Goal: Information Seeking & Learning: Find contact information

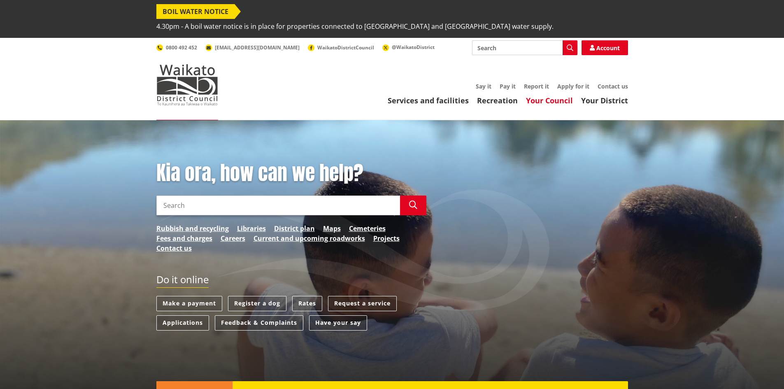
click at [547, 96] on link "Your Council" at bounding box center [549, 101] width 47 height 10
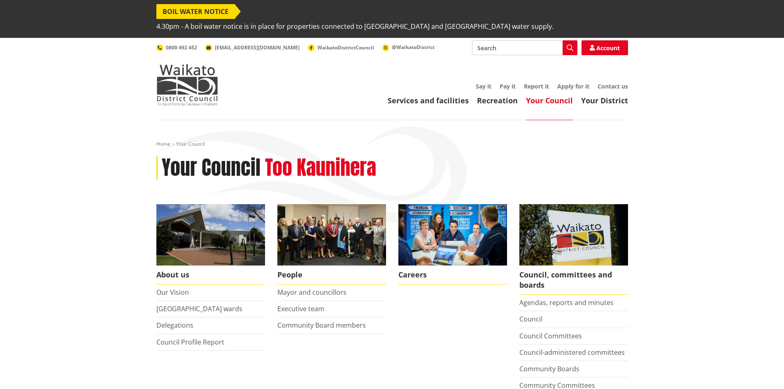
scroll to position [41, 0]
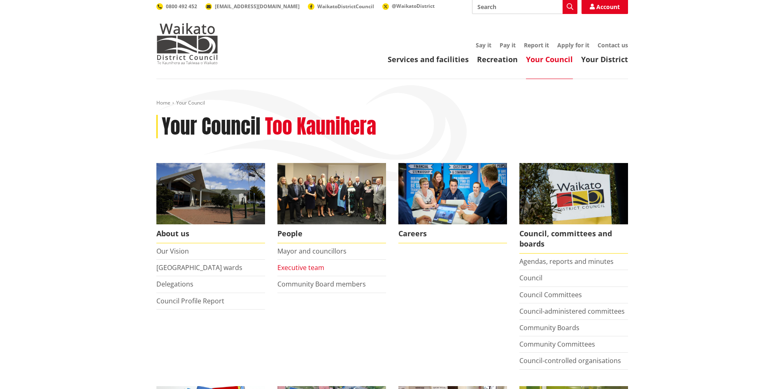
click at [294, 263] on link "Executive team" at bounding box center [301, 267] width 47 height 9
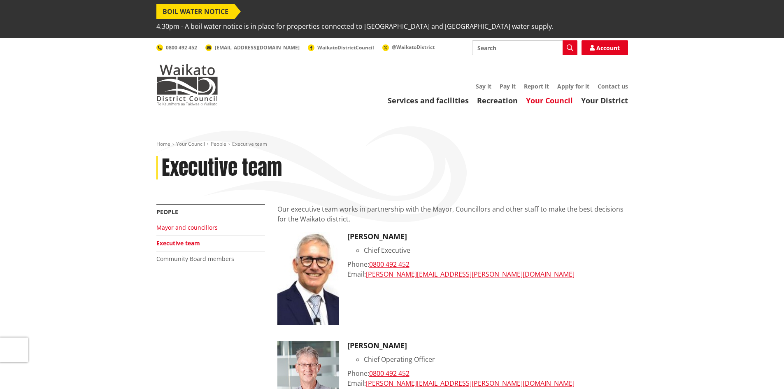
click at [161, 224] on link "Mayor and councillors" at bounding box center [186, 228] width 61 height 8
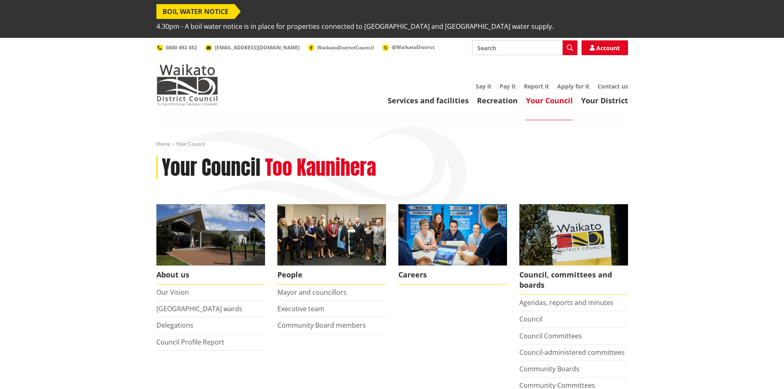
scroll to position [41, 0]
